Goal: Information Seeking & Learning: Learn about a topic

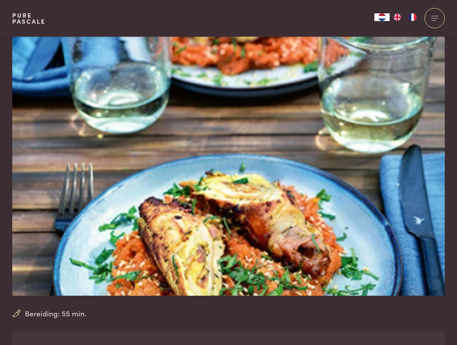
scroll to position [115, 0]
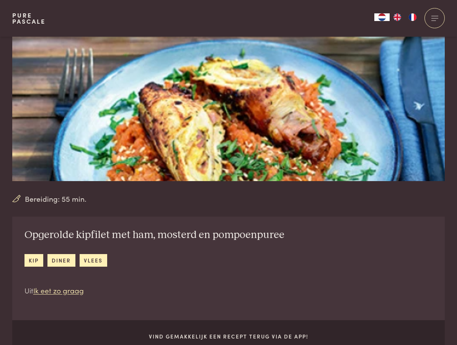
click at [0, 0] on link "Recept bekijken" at bounding box center [0, 0] width 0 height 0
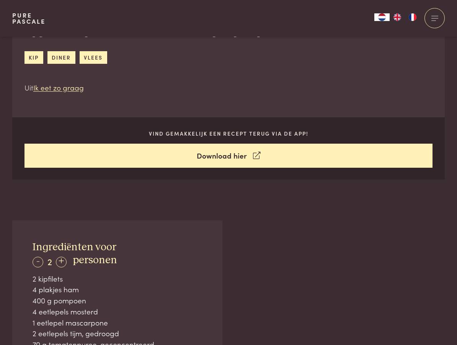
scroll to position [318, 0]
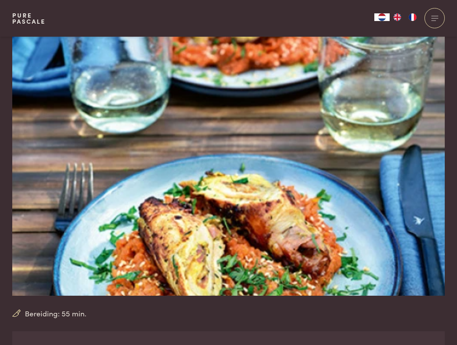
scroll to position [318, 0]
